Goal: Book appointment/travel/reservation

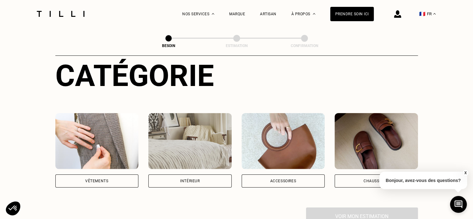
scroll to position [124, 0]
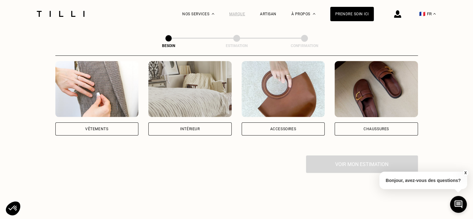
click at [241, 13] on div "Marque" at bounding box center [237, 14] width 16 height 4
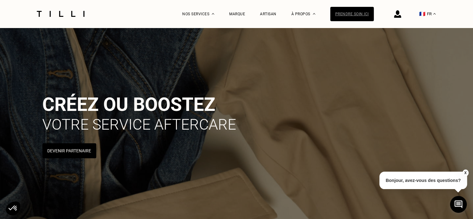
click at [362, 16] on div "Prendre soin ici" at bounding box center [352, 14] width 44 height 14
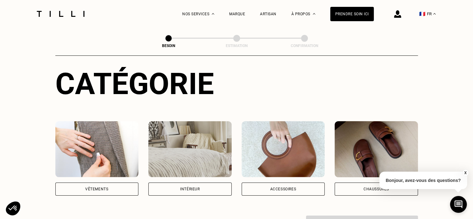
scroll to position [124, 0]
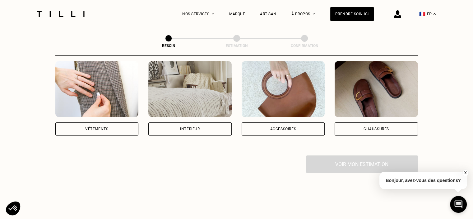
click at [129, 122] on div "Vêtements" at bounding box center [96, 128] width 83 height 13
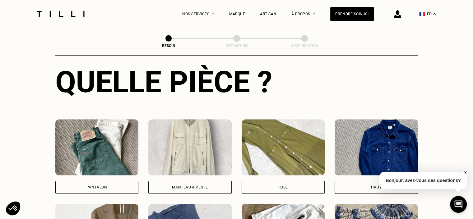
scroll to position [296, 0]
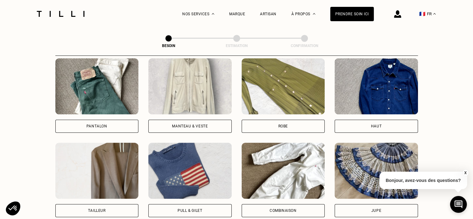
click at [117, 122] on div "Pantalon" at bounding box center [96, 125] width 83 height 13
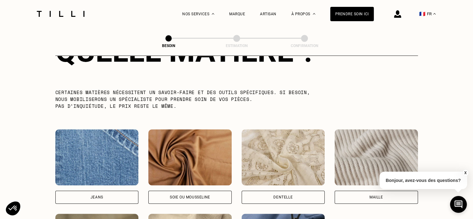
scroll to position [697, 0]
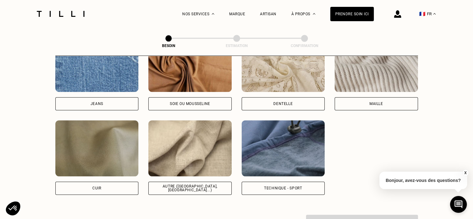
click at [113, 91] on div "Jeans" at bounding box center [96, 73] width 83 height 74
select select "FR"
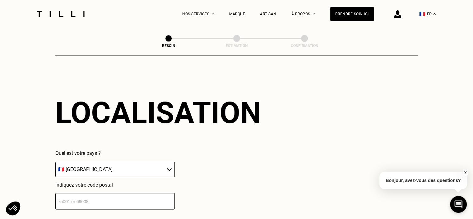
scroll to position [898, 0]
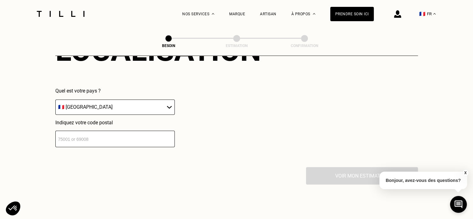
click at [119, 130] on input "number" at bounding box center [114, 138] width 119 height 16
type input "7"
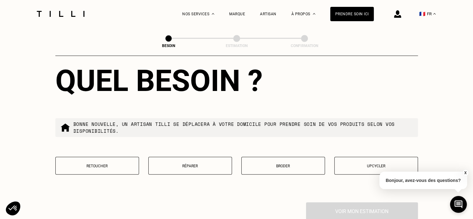
scroll to position [1053, 0]
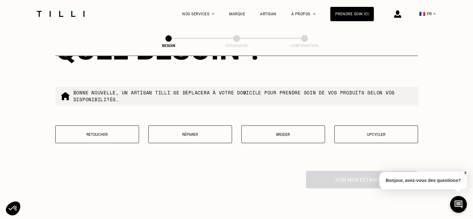
type input "75018"
click at [98, 132] on p "Retoucher" at bounding box center [97, 134] width 77 height 4
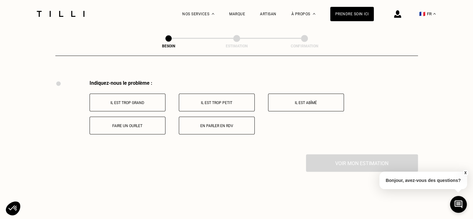
scroll to position [1143, 0]
click at [138, 124] on p "Faire un ourlet" at bounding box center [127, 126] width 69 height 4
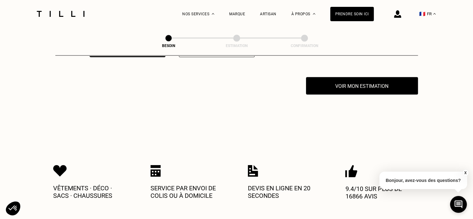
scroll to position [1224, 0]
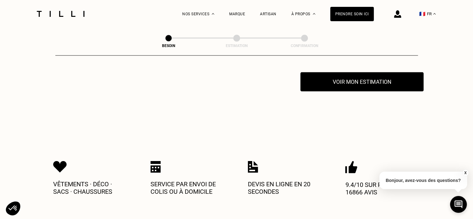
click at [360, 74] on button "Voir mon estimation" at bounding box center [362, 81] width 123 height 19
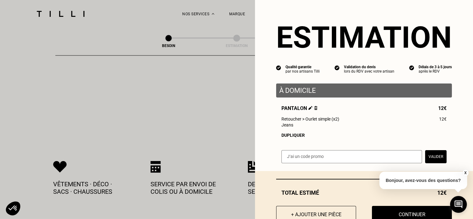
scroll to position [22, 0]
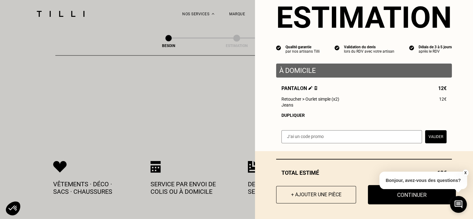
click at [404, 196] on button "Continuer" at bounding box center [412, 194] width 88 height 19
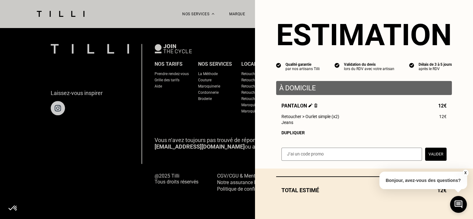
scroll to position [411, 0]
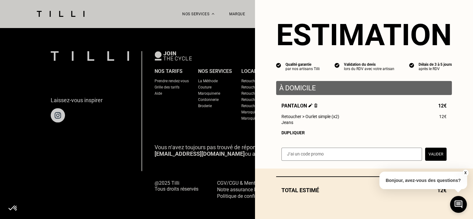
select select "FR"
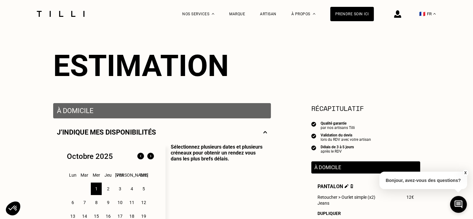
scroll to position [93, 0]
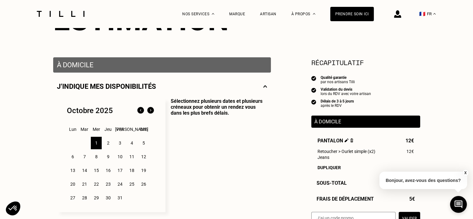
click at [110, 158] on div "9" at bounding box center [108, 156] width 11 height 12
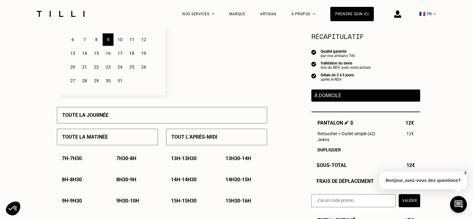
scroll to position [249, 0]
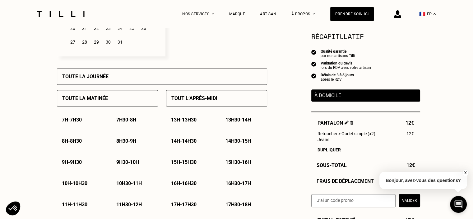
click at [77, 180] on div "10h - 10h30" at bounding box center [80, 183] width 47 height 16
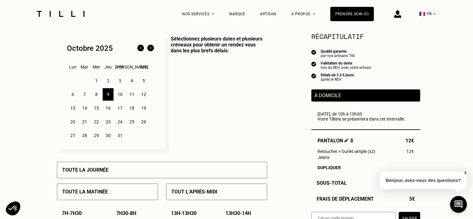
scroll to position [6, 0]
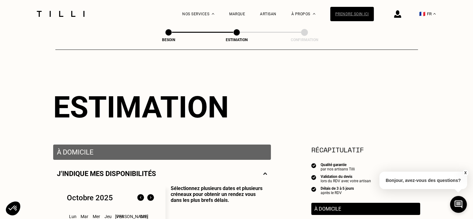
click at [352, 17] on div "Prendre soin ici" at bounding box center [352, 14] width 44 height 14
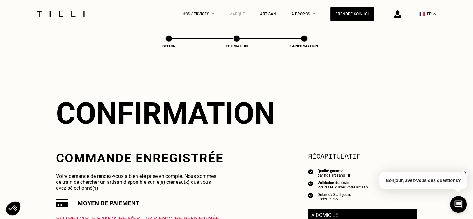
click at [245, 13] on div "Marque" at bounding box center [237, 14] width 16 height 4
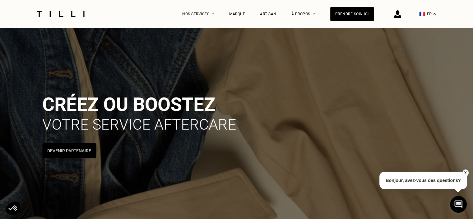
drag, startPoint x: 63, startPoint y: 150, endPoint x: 220, endPoint y: 155, distance: 157.5
click at [199, 155] on div "Créez ou boostez votre service aftercare Devenir Partenaire" at bounding box center [278, 125] width 473 height 65
click at [466, 172] on button "X" at bounding box center [465, 172] width 6 height 7
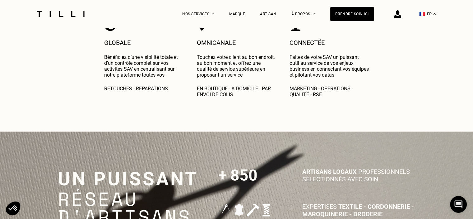
scroll to position [1462, 0]
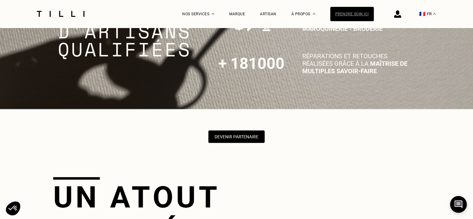
click at [345, 12] on div "Prendre soin ici" at bounding box center [352, 14] width 44 height 14
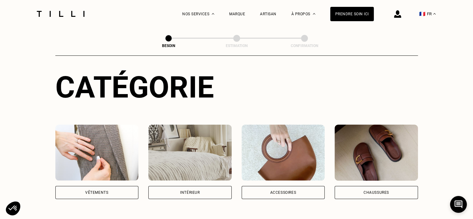
scroll to position [156, 0]
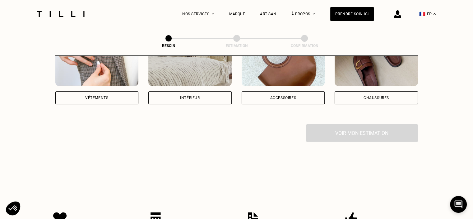
click at [87, 96] on div "Vêtements" at bounding box center [96, 98] width 23 height 4
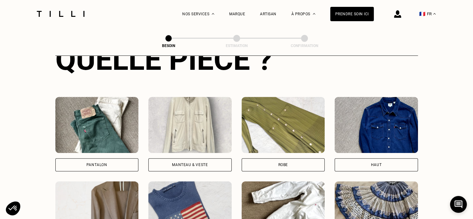
scroll to position [296, 0]
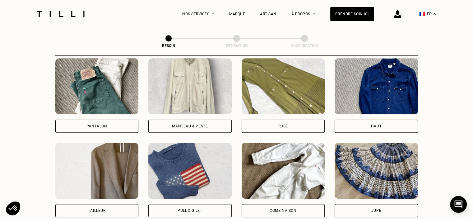
click at [93, 119] on div "Pantalon" at bounding box center [96, 125] width 83 height 13
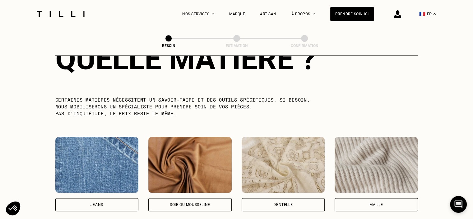
scroll to position [665, 0]
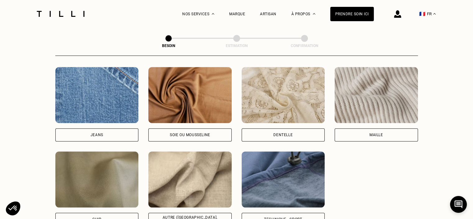
click at [100, 106] on img at bounding box center [96, 95] width 83 height 56
select select "FR"
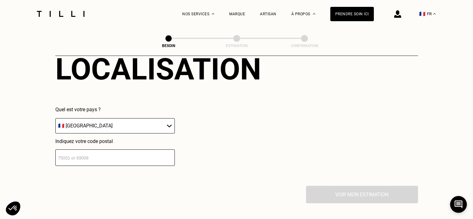
scroll to position [929, 0]
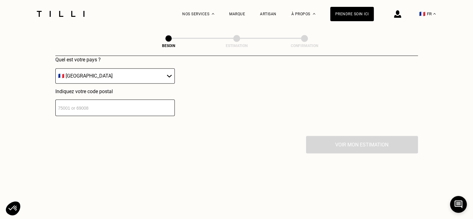
drag, startPoint x: 129, startPoint y: 112, endPoint x: 128, endPoint y: 105, distance: 7.3
click at [129, 112] on div "Localisation Quel est votre pays ? 🇩🇪 [GEOGRAPHIC_DATA] 🇦🇹 [GEOGRAPHIC_DATA] 🇧🇪…" at bounding box center [236, 59] width 363 height 154
click at [128, 105] on input "number" at bounding box center [114, 107] width 119 height 16
type input "8"
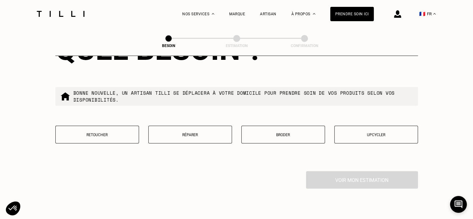
scroll to position [1053, 0]
type input "75018"
click at [102, 137] on button "Retoucher" at bounding box center [97, 134] width 84 height 18
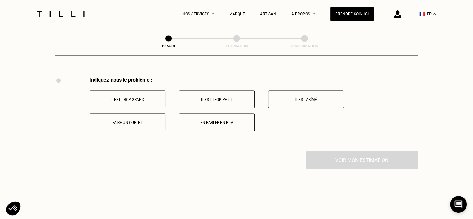
scroll to position [1150, 0]
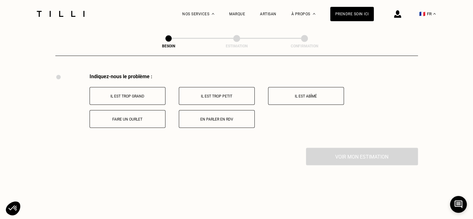
click at [117, 122] on button "Faire un ourlet" at bounding box center [128, 119] width 76 height 18
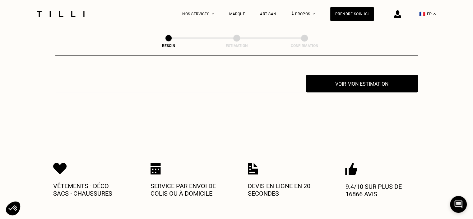
scroll to position [1224, 0]
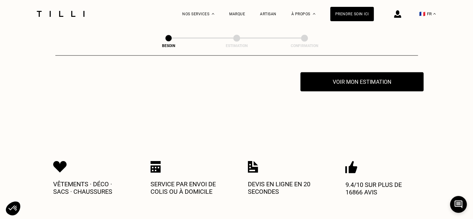
click at [332, 79] on button "Voir mon estimation" at bounding box center [362, 81] width 123 height 19
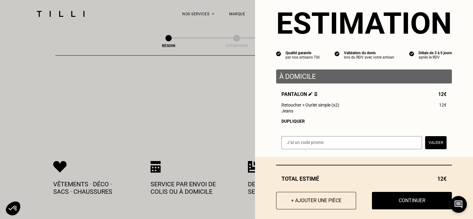
scroll to position [22, 0]
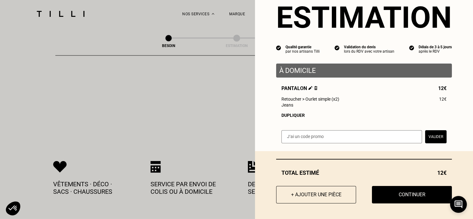
click at [393, 196] on button "Continuer" at bounding box center [412, 194] width 80 height 17
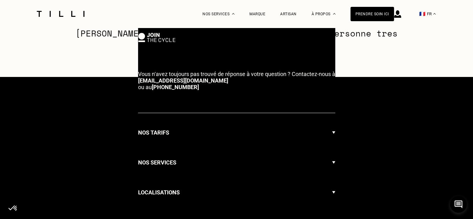
select select "FR"
